Goal: Complete application form

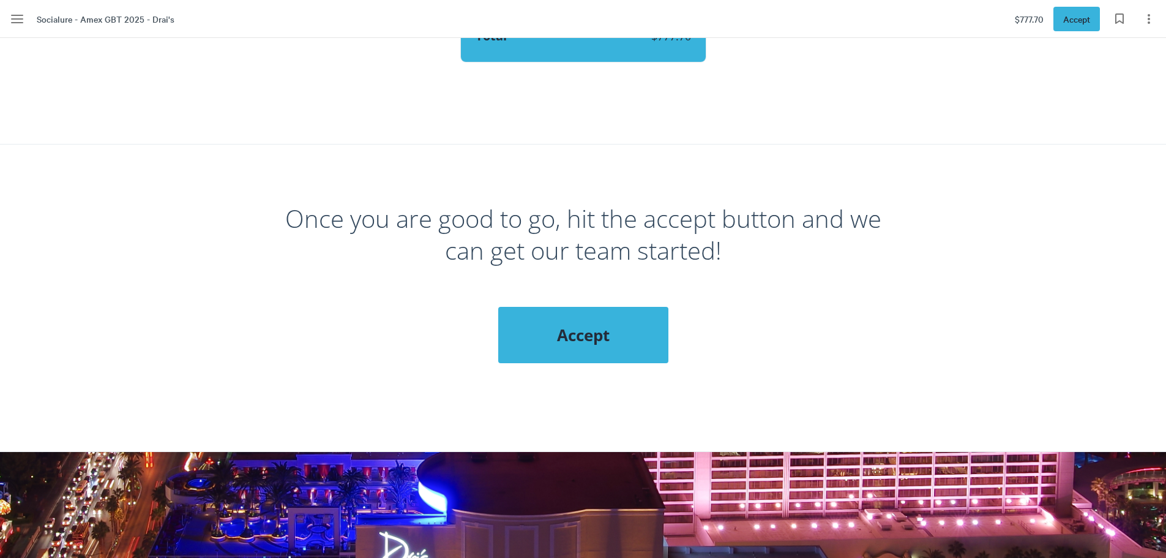
scroll to position [1224, 0]
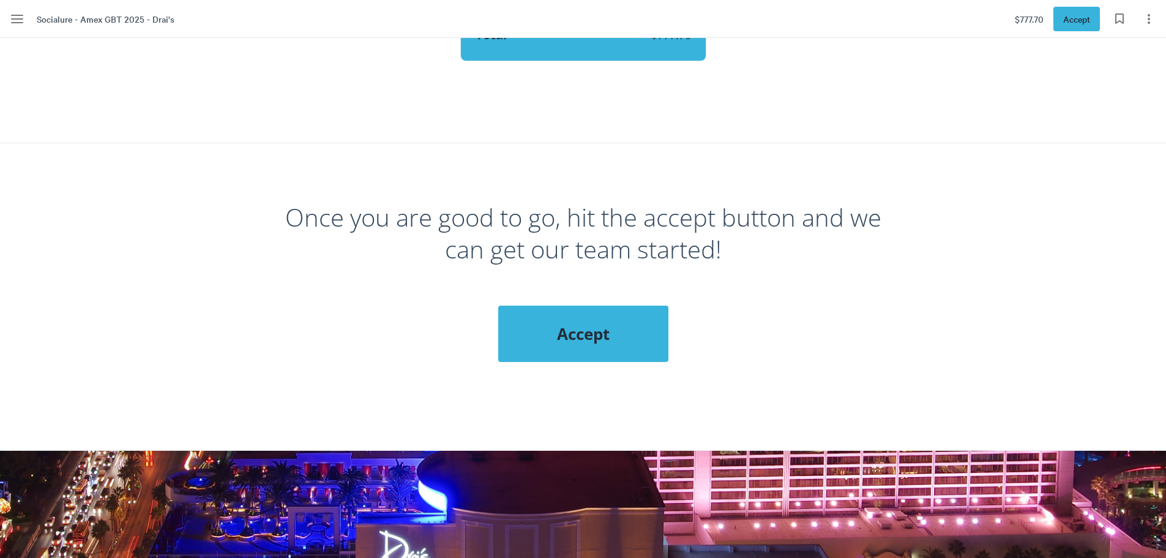
click at [638, 327] on span "Accept" at bounding box center [583, 334] width 121 height 22
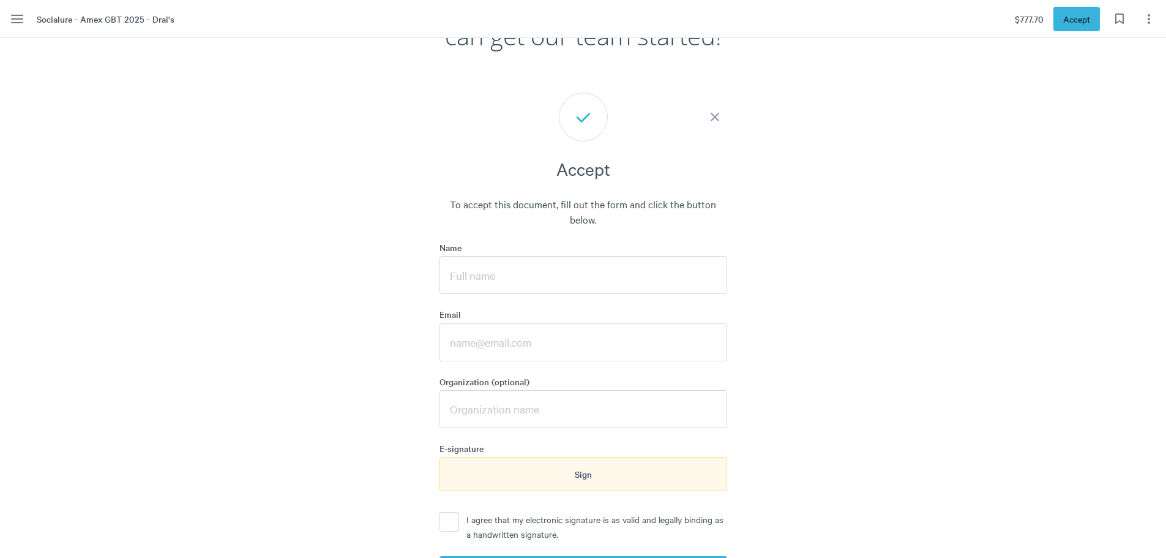
scroll to position [1515, 0]
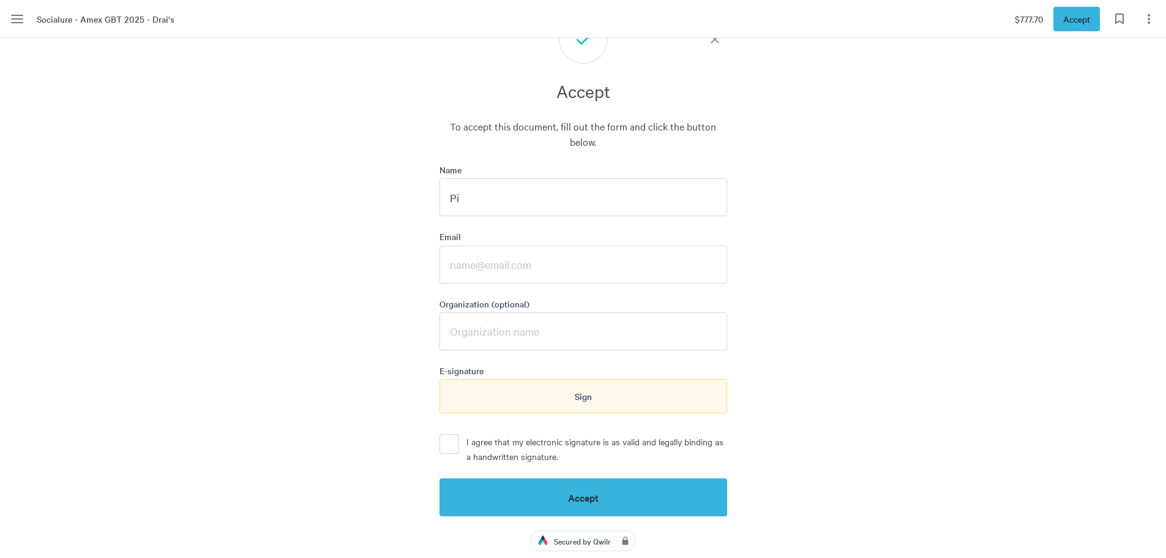
type input "P"
type input "Princess [PERSON_NAME]"
type input "[PERSON_NAME][EMAIL_ADDRESS][DOMAIN_NAME]"
type input "IDK"
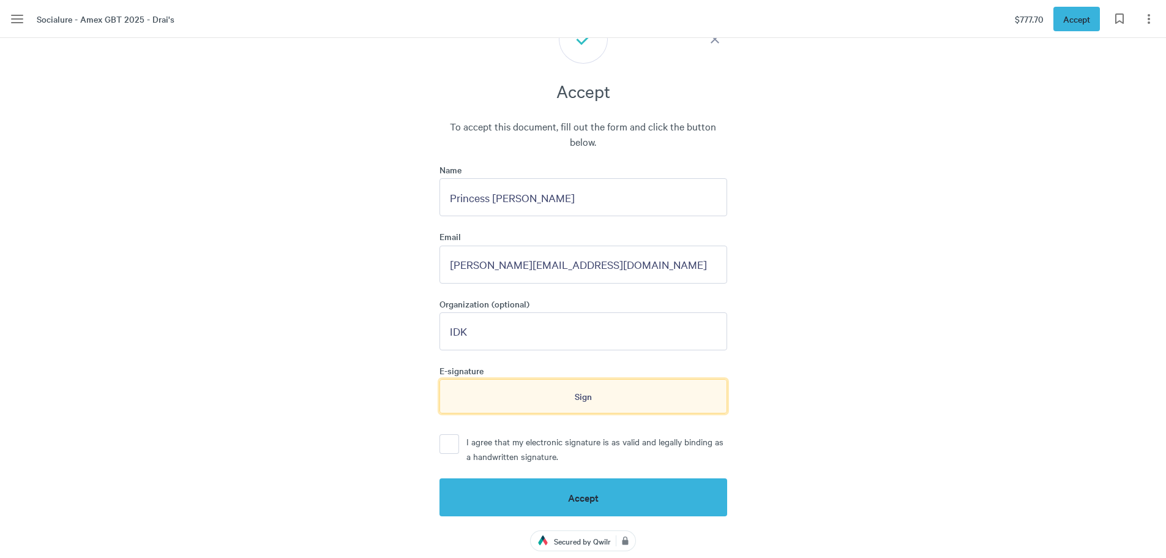
click at [573, 379] on div "Sign" at bounding box center [583, 396] width 288 height 34
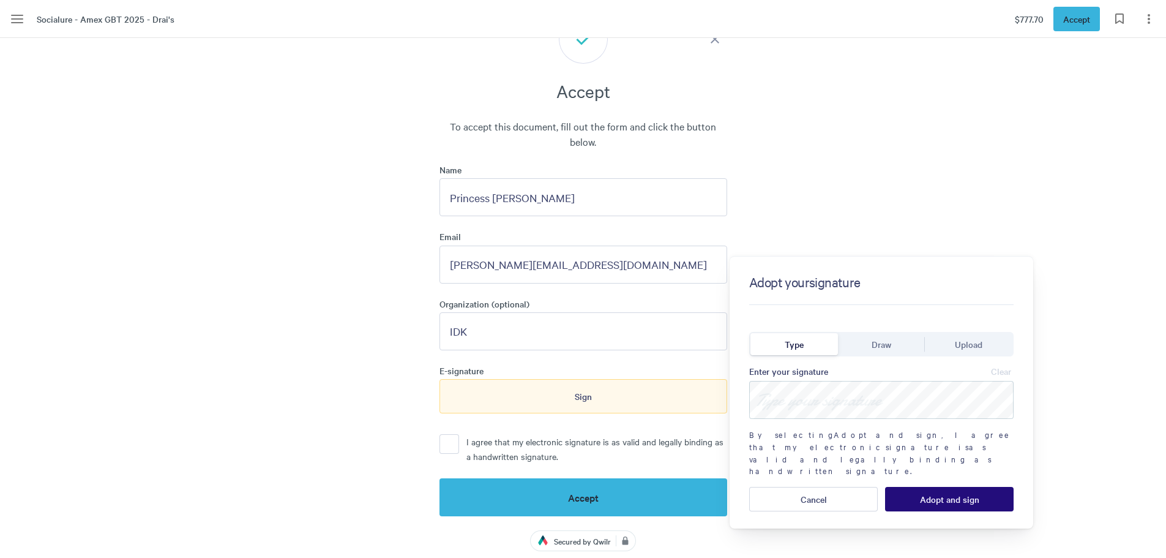
click at [860, 340] on button "Draw" at bounding box center [882, 344] width 88 height 22
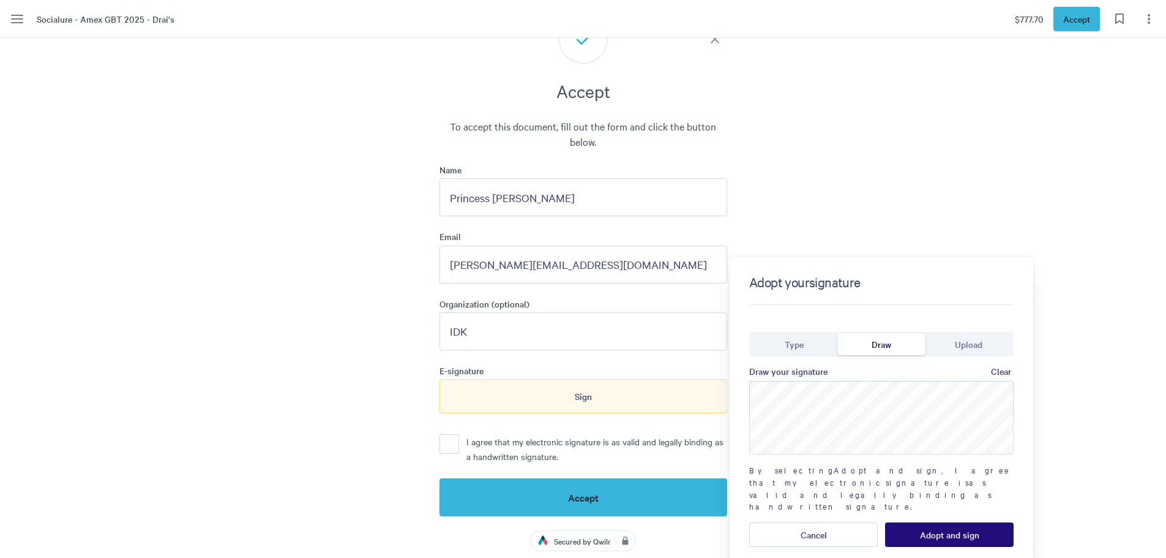
click at [920, 529] on span "Adopt and sign" at bounding box center [949, 534] width 59 height 10
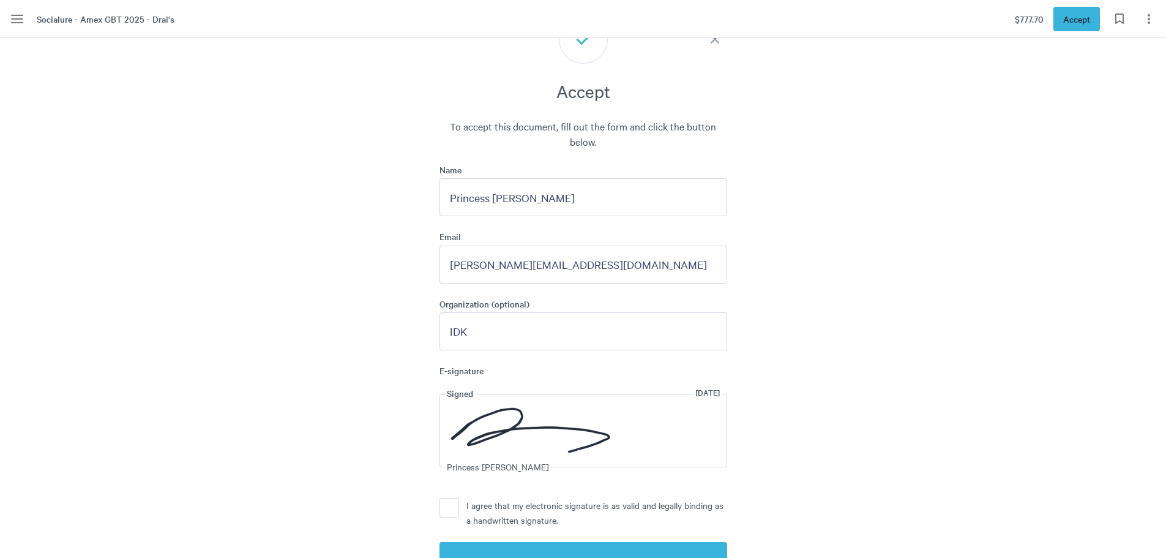
click at [447, 498] on button "I agree that my electronic signature is as valid and legally binding as a handw…" at bounding box center [449, 508] width 20 height 20
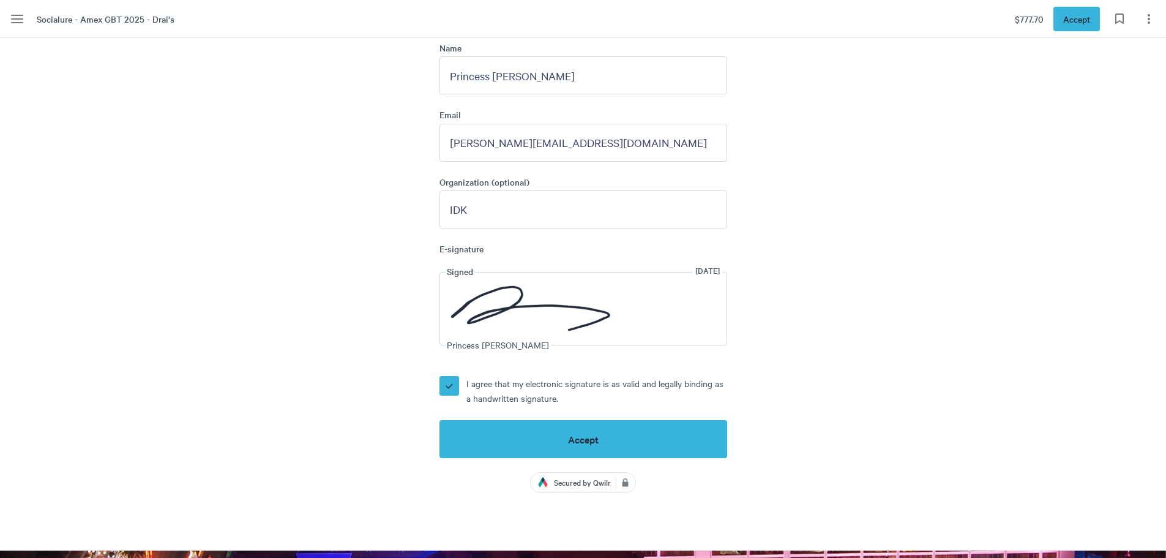
scroll to position [1637, 0]
click at [601, 430] on button "Accept" at bounding box center [583, 438] width 288 height 38
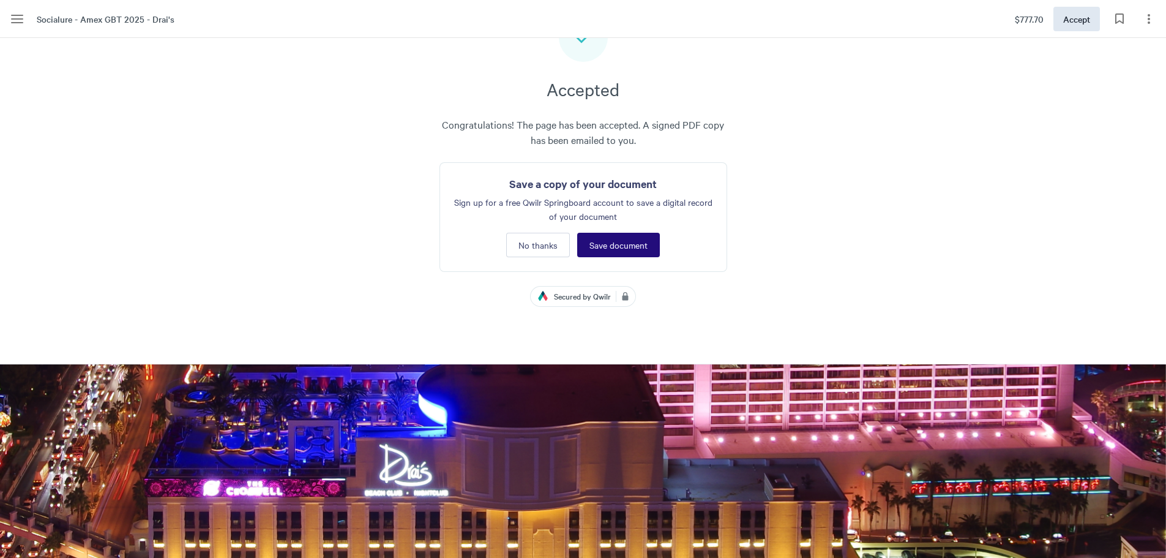
scroll to position [1515, 0]
